Goal: Use online tool/utility

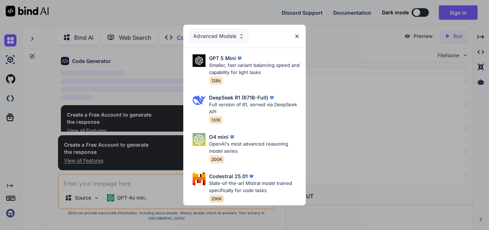
scroll to position [33, 0]
type textarea "x"
click at [249, 63] on p "Smaller, fast variant balancing speed and capability for light tasks" at bounding box center [254, 69] width 91 height 14
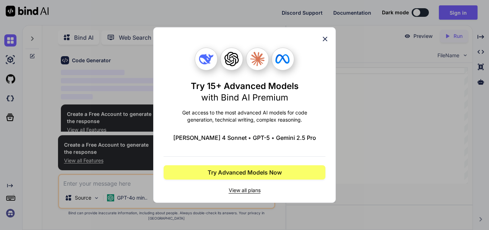
click at [249, 63] on div at bounding box center [257, 59] width 23 height 23
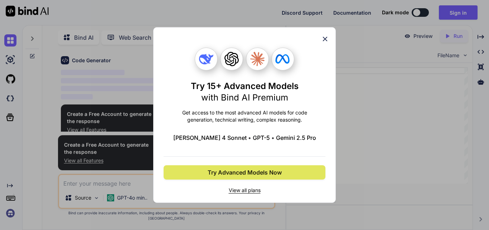
click at [265, 173] on span "Try Advanced Models Now" at bounding box center [245, 172] width 74 height 9
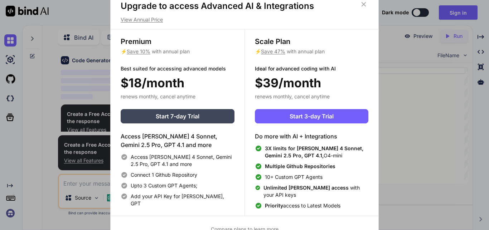
click at [364, 4] on icon at bounding box center [364, 4] width 5 height 5
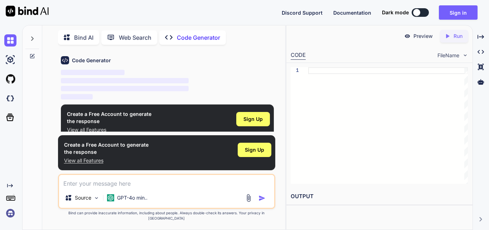
click at [134, 186] on textarea at bounding box center [166, 181] width 215 height 13
paste textarea "lo ip do si ame consec ad elitsedd.Eius temp in utlabore ET/DO magnaa enimad mi…"
type textarea "lo ip do si ame consec ad elitsedd.Eius temp in utlabore ET/DO magnaa enimad mi…"
type textarea "x"
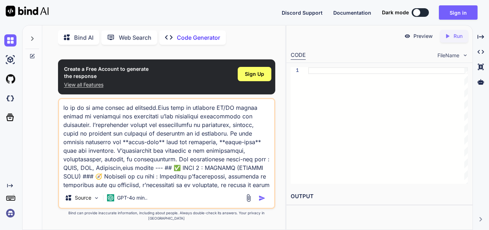
scroll to position [1204, 0]
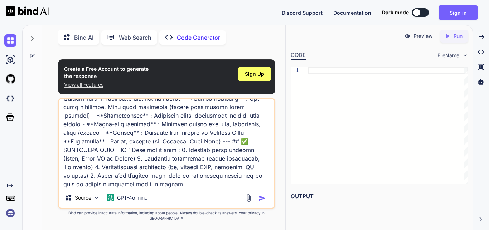
type textarea "lo ip do si ame consec ad elitsedd.Eius temp in utlabore ET/DO magnaa enimad mi…"
click at [259, 202] on img "button" at bounding box center [262, 198] width 7 height 7
click at [257, 78] on span "Sign Up" at bounding box center [254, 74] width 19 height 7
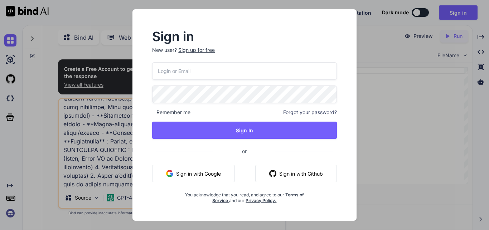
click at [182, 174] on button "Sign in with Google" at bounding box center [193, 173] width 83 height 17
click at [190, 178] on button "Sign in with Google" at bounding box center [193, 173] width 83 height 17
